Goal: Find specific page/section: Find specific page/section

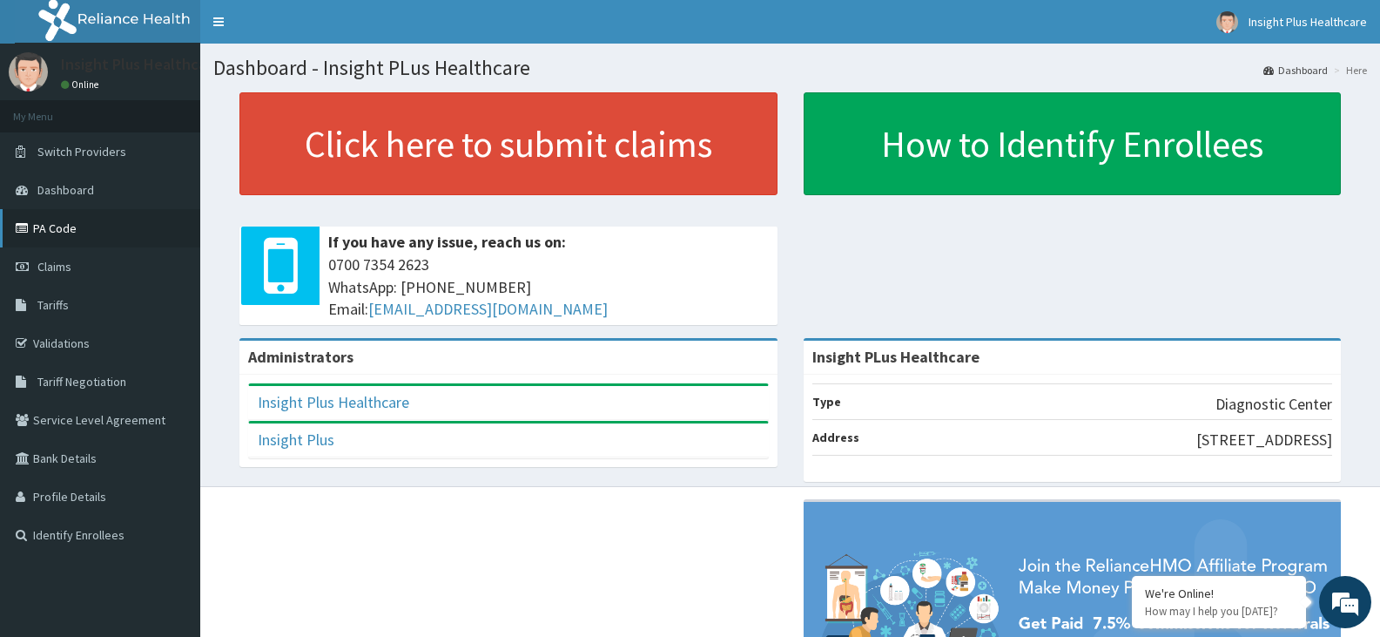
click at [90, 232] on link "PA Code" at bounding box center [100, 228] width 200 height 38
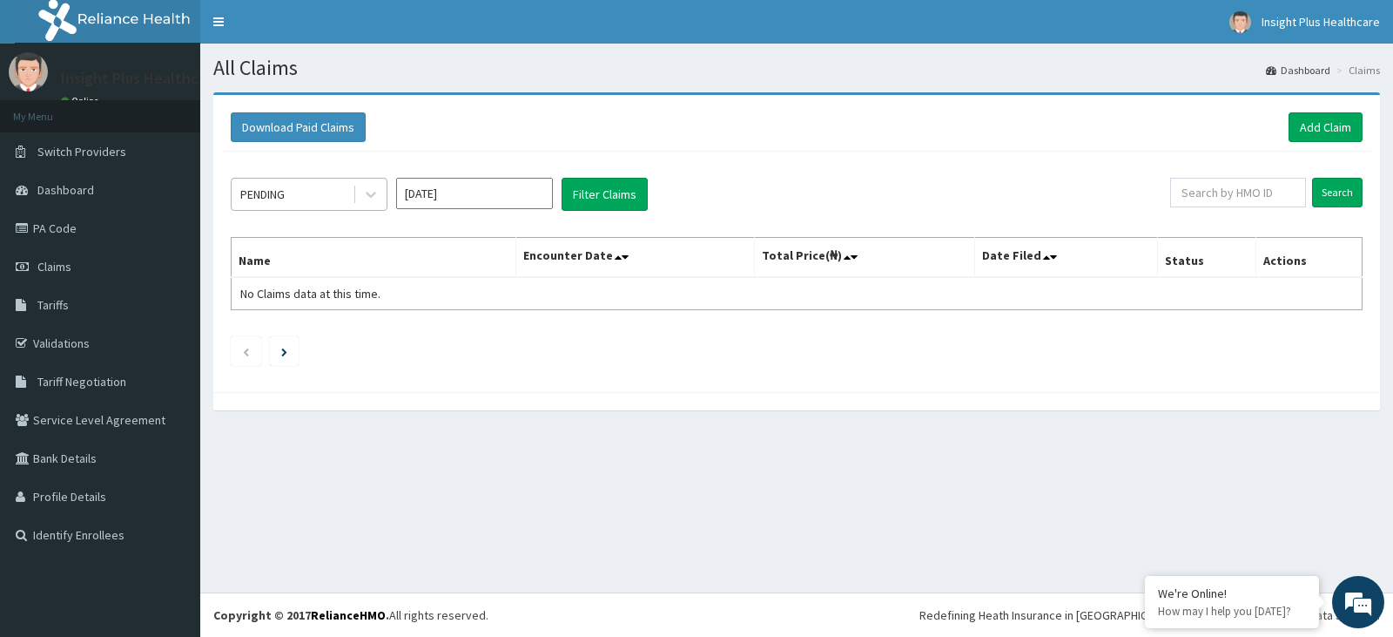
click at [341, 195] on div "PENDING" at bounding box center [292, 194] width 121 height 28
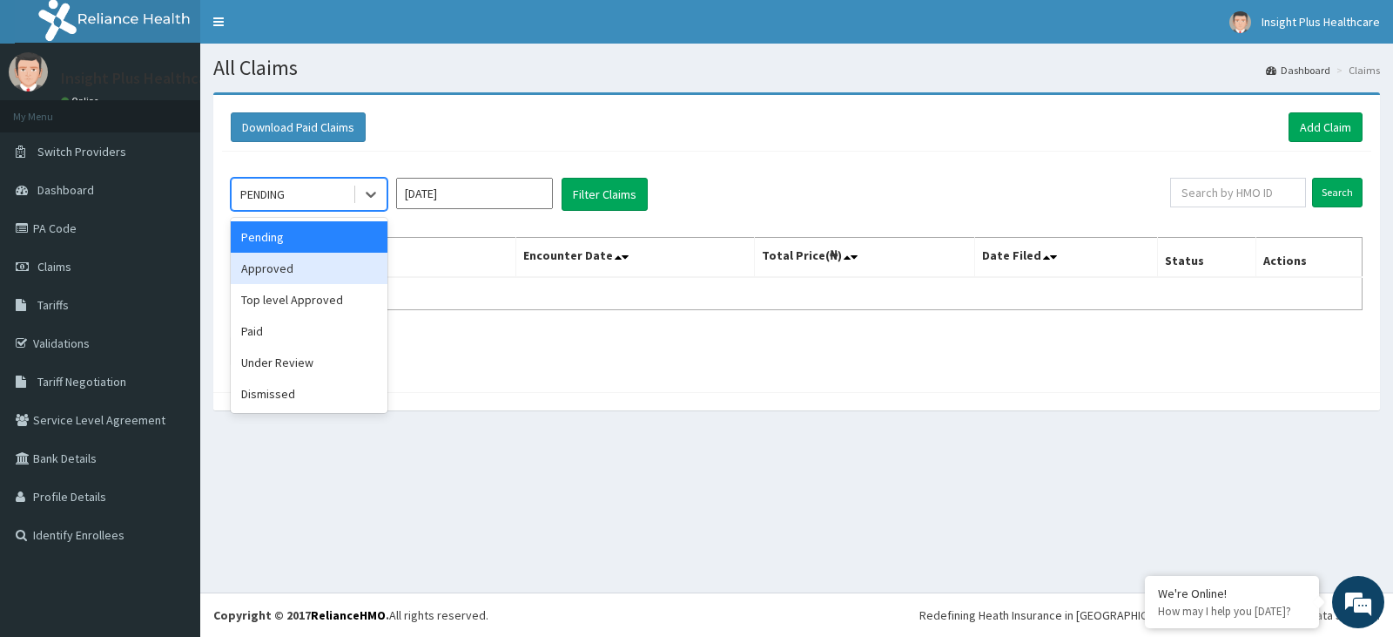
click at [323, 263] on div "Approved" at bounding box center [309, 268] width 157 height 31
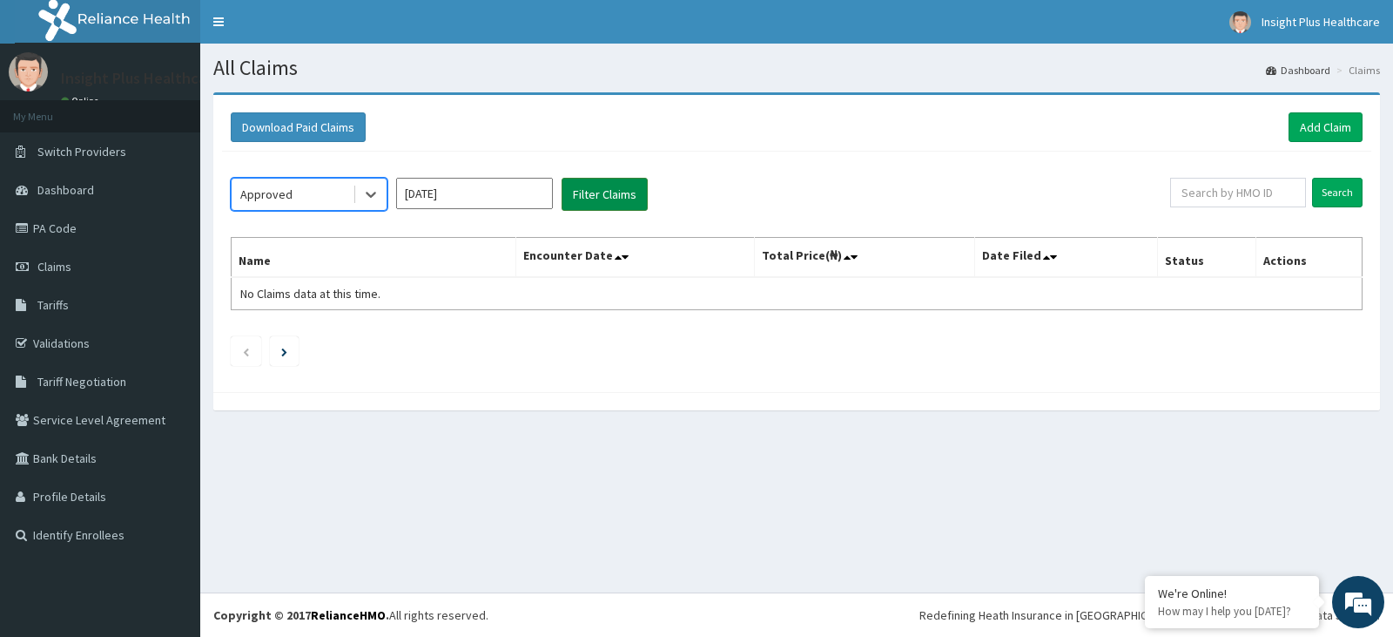
click at [637, 185] on button "Filter Claims" at bounding box center [605, 194] width 86 height 33
click at [616, 195] on button "Filter Claims" at bounding box center [605, 194] width 86 height 33
click at [329, 199] on div "Approved" at bounding box center [292, 194] width 121 height 28
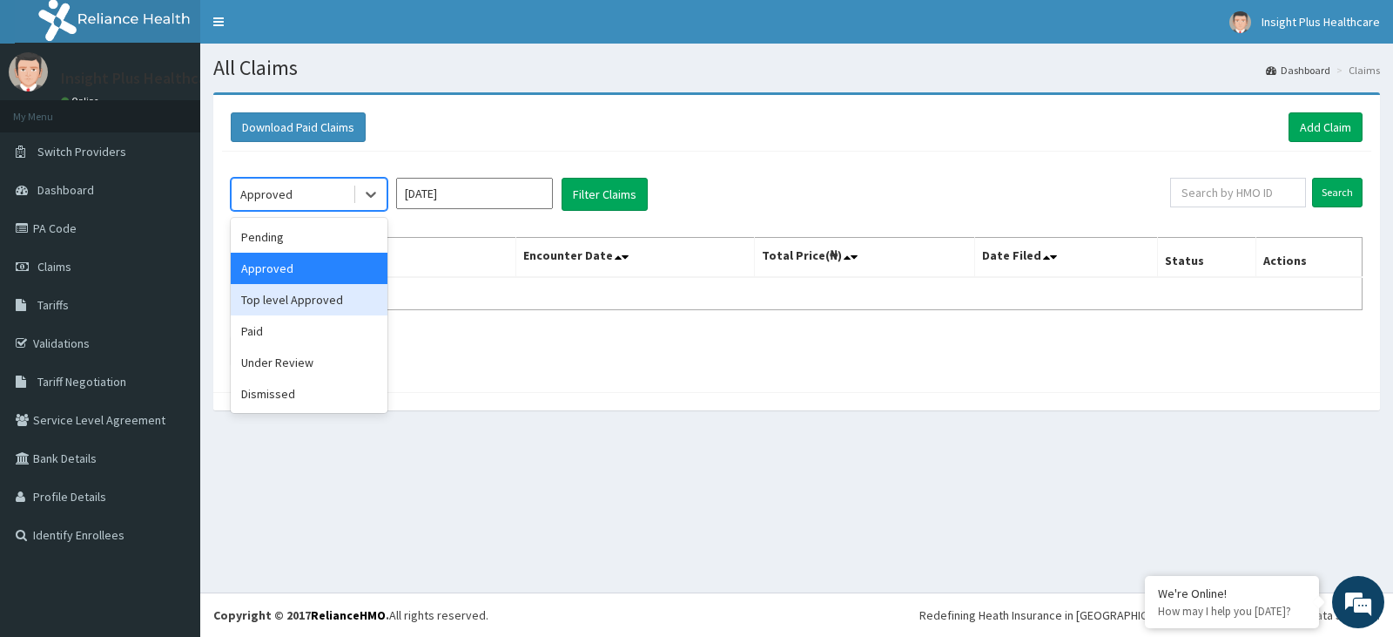
click at [300, 303] on div "Top level Approved" at bounding box center [309, 299] width 157 height 31
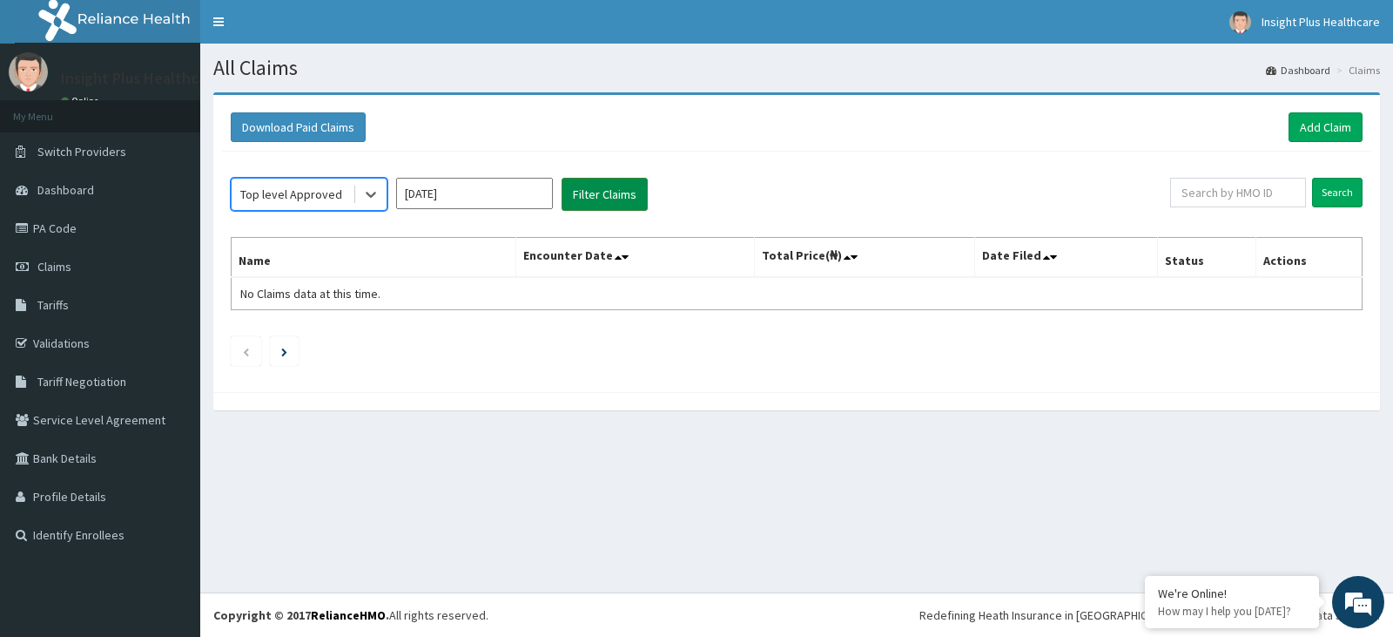
click at [585, 195] on button "Filter Claims" at bounding box center [605, 194] width 86 height 33
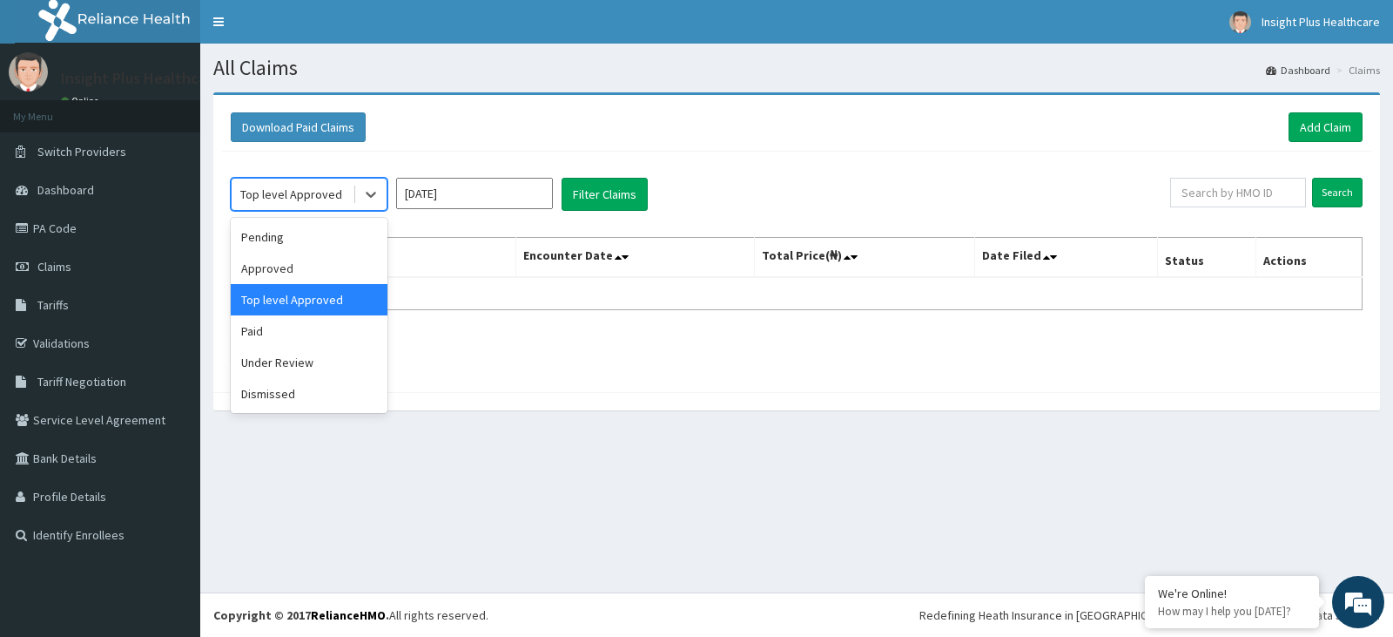
click at [273, 194] on div "Top level Approved" at bounding box center [291, 193] width 102 height 17
click at [280, 328] on div "Paid" at bounding box center [309, 330] width 157 height 31
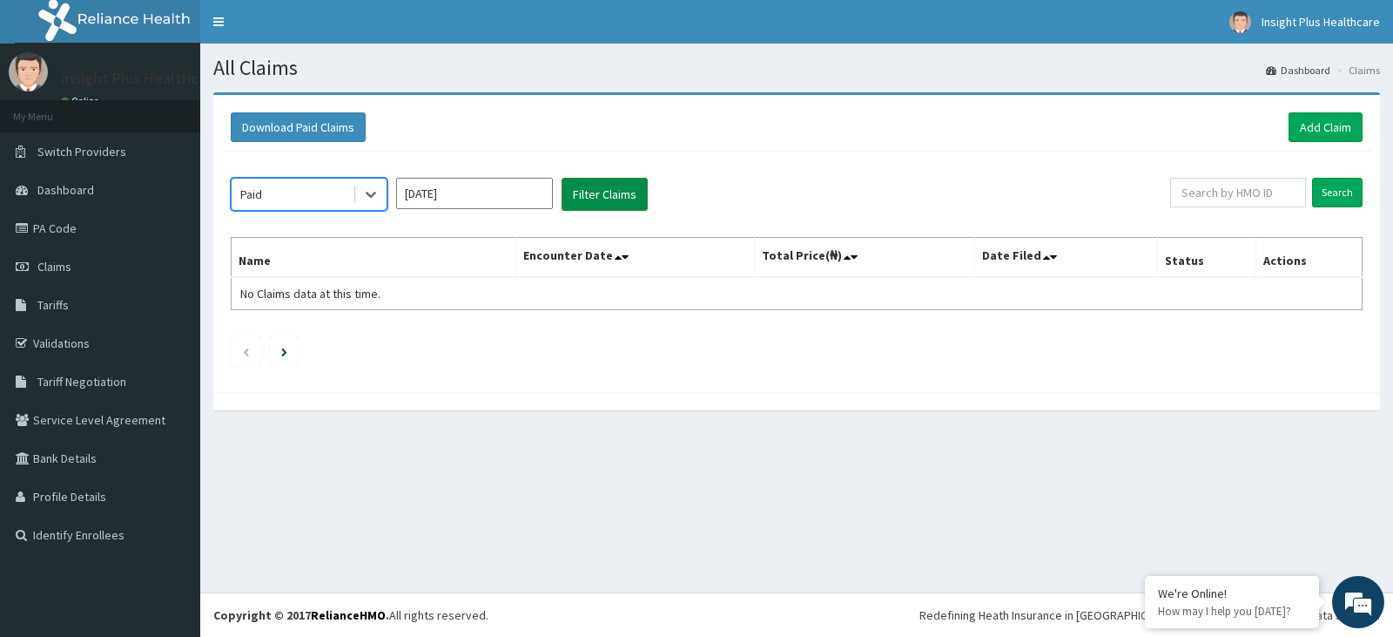
click at [629, 189] on button "Filter Claims" at bounding box center [605, 194] width 86 height 33
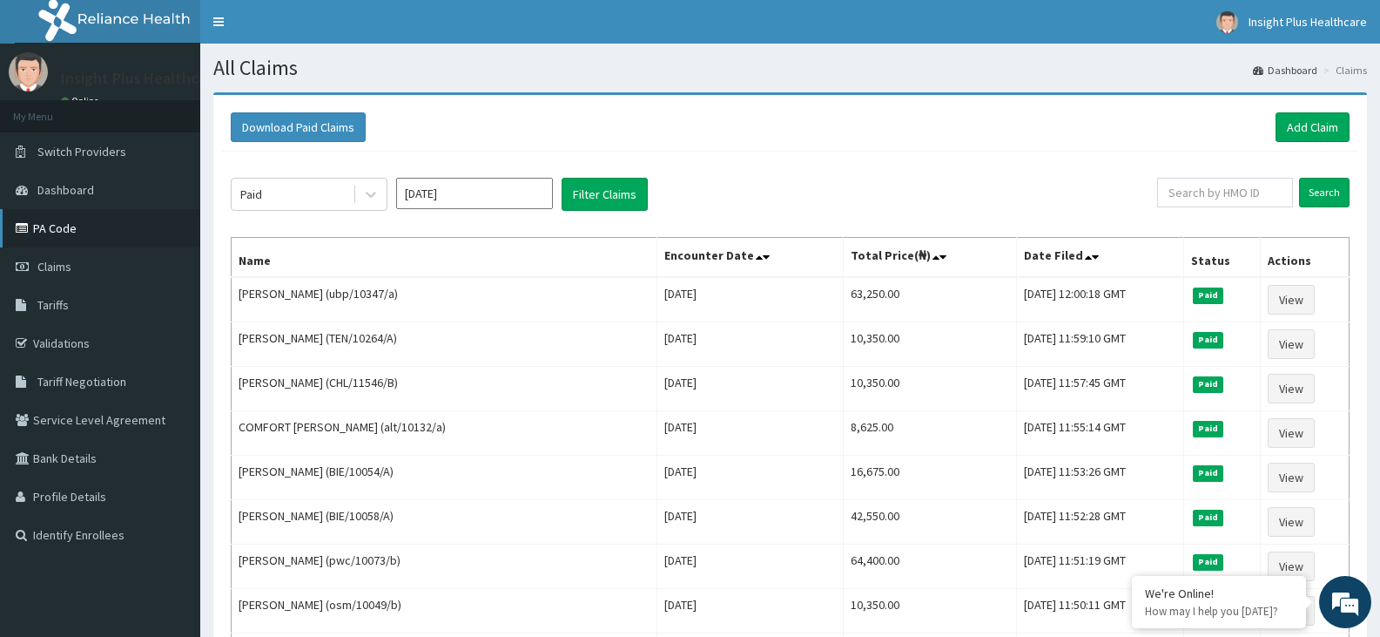
click at [115, 212] on link "PA Code" at bounding box center [100, 228] width 200 height 38
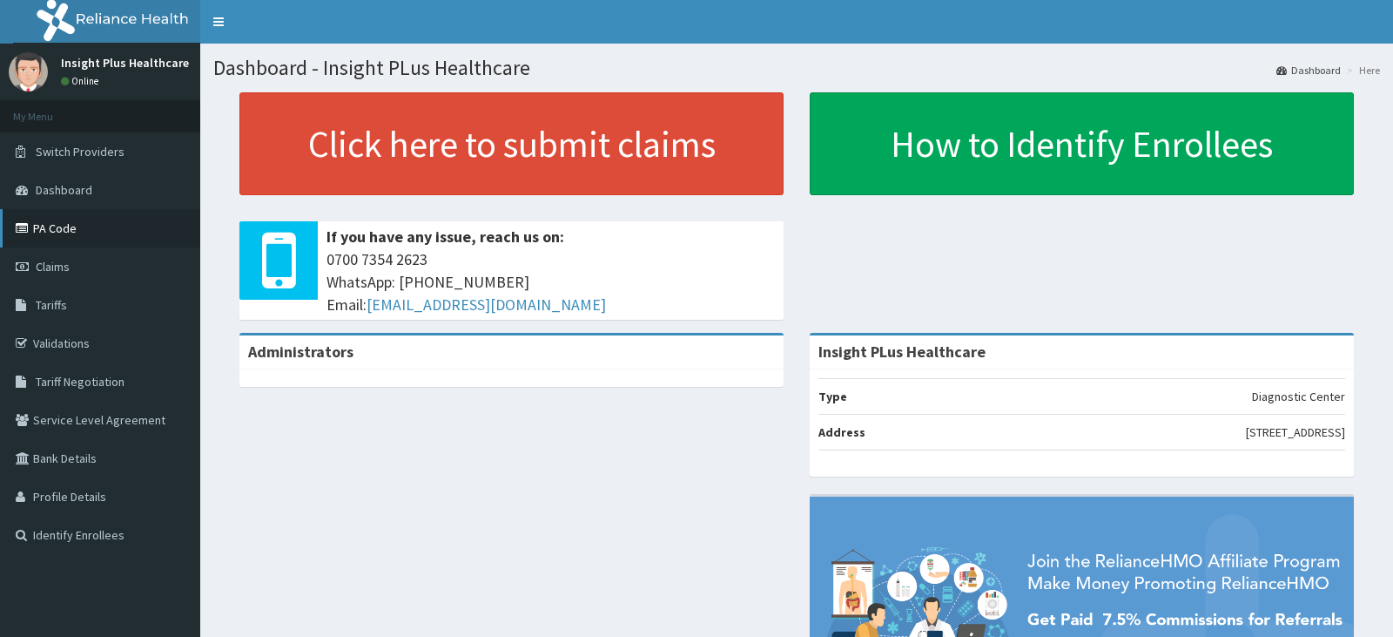
click at [138, 242] on link "PA Code" at bounding box center [100, 228] width 200 height 38
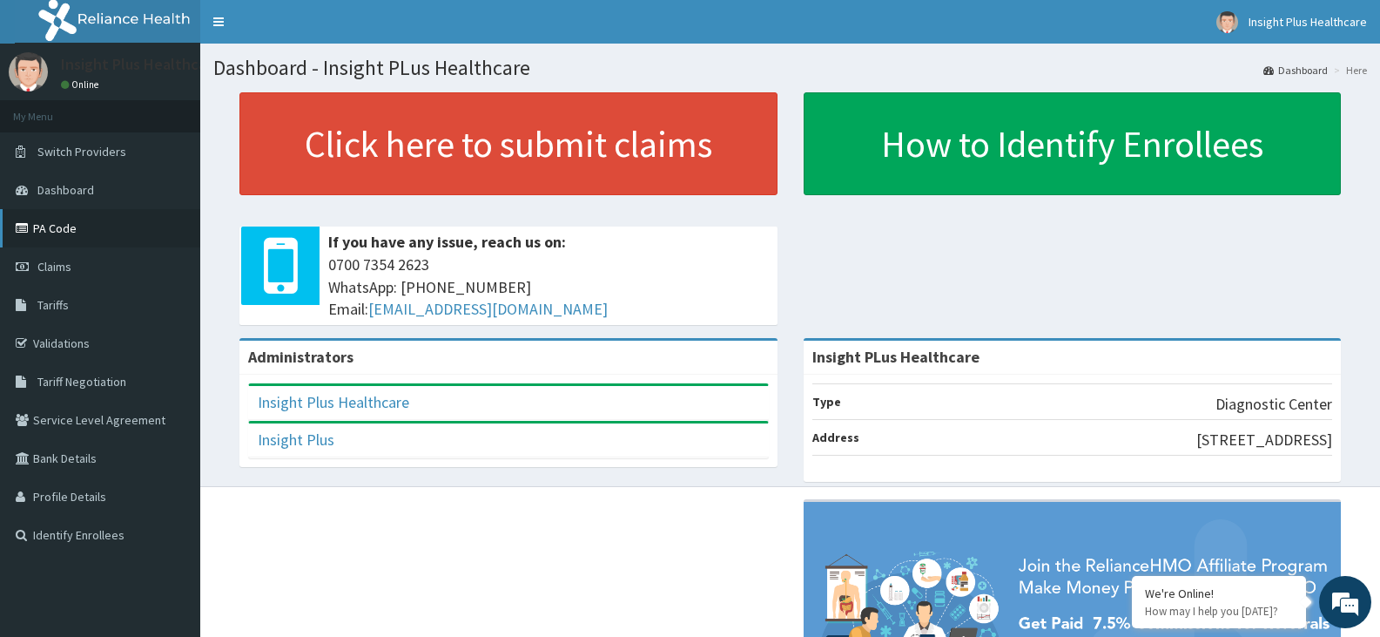
click at [114, 230] on link "PA Code" at bounding box center [100, 228] width 200 height 38
